Goal: Navigation & Orientation: Find specific page/section

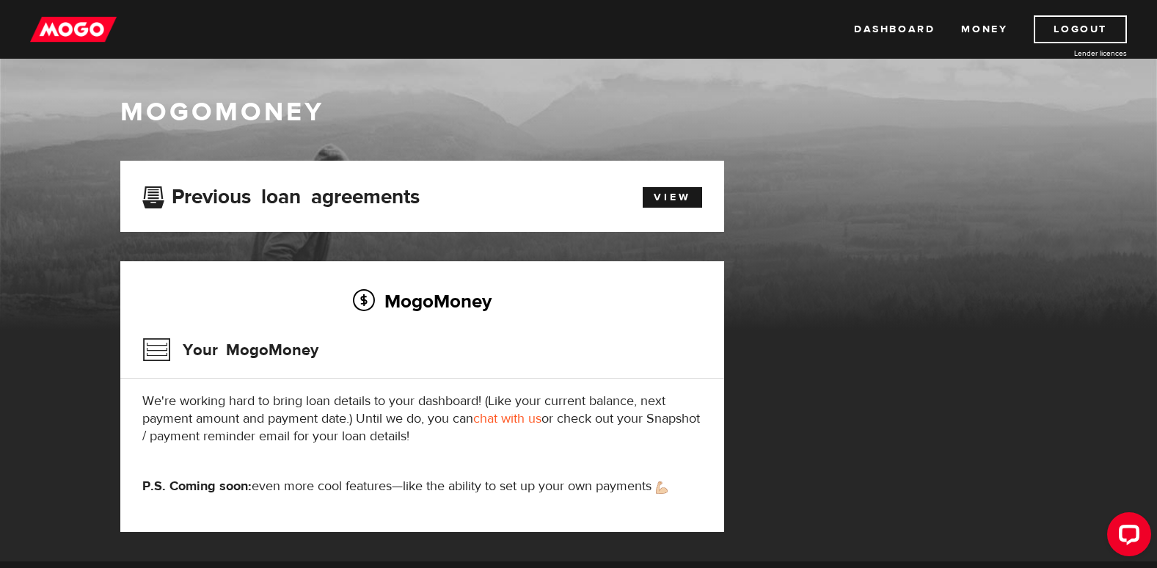
drag, startPoint x: 879, startPoint y: 27, endPoint x: 897, endPoint y: 80, distance: 55.7
click at [879, 27] on link "Dashboard" at bounding box center [894, 29] width 81 height 28
click at [993, 20] on link "Money" at bounding box center [984, 29] width 46 height 28
click at [900, 32] on link "Dashboard" at bounding box center [894, 29] width 81 height 28
click at [683, 198] on link "View" at bounding box center [672, 197] width 59 height 21
